Goal: Information Seeking & Learning: Understand process/instructions

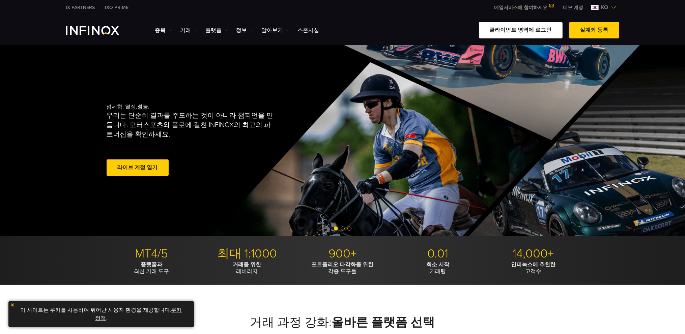
click at [529, 32] on link "클라이언트 영역에 로그인" at bounding box center [521, 30] width 84 height 17
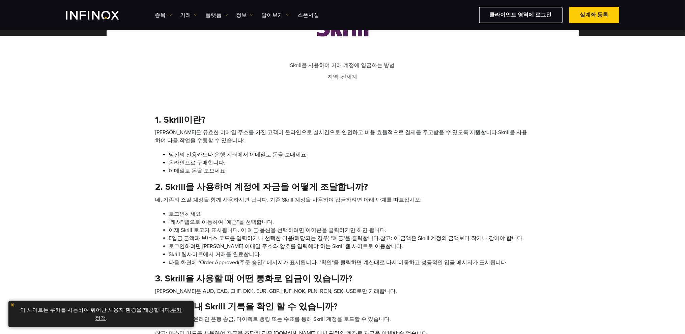
scroll to position [202, 0]
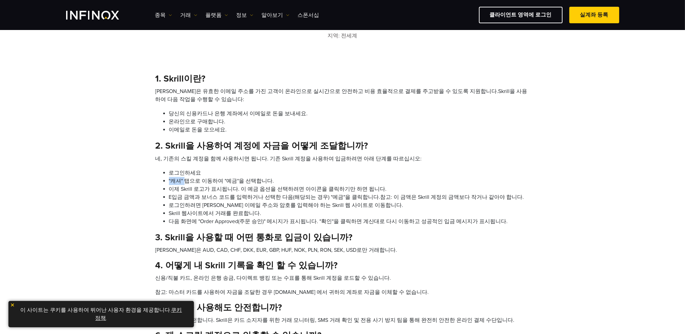
drag, startPoint x: 169, startPoint y: 181, endPoint x: 186, endPoint y: 181, distance: 16.9
click at [186, 181] on li ""캐셔" 탭으로 이동하여 "예금"을 선택합니다." at bounding box center [349, 181] width 361 height 8
drag, startPoint x: 226, startPoint y: 180, endPoint x: 245, endPoint y: 179, distance: 19.6
click at [245, 179] on li ""캐셔" 탭으로 이동하여 "예금"을 선택합니다." at bounding box center [349, 181] width 361 height 8
drag, startPoint x: 171, startPoint y: 181, endPoint x: 179, endPoint y: 181, distance: 8.1
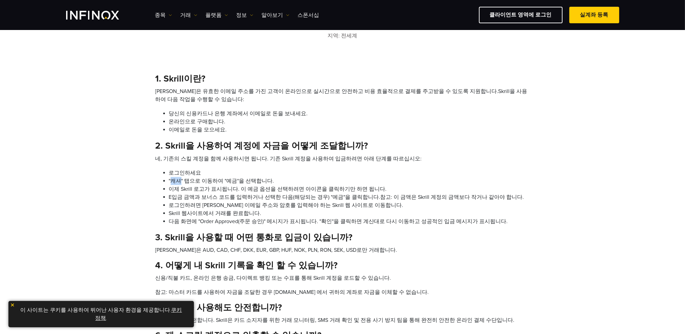
click at [179, 181] on li ""캐셔" 탭으로 이동하여 "예금"을 선택합니다." at bounding box center [349, 181] width 361 height 8
